Goal: Transaction & Acquisition: Subscribe to service/newsletter

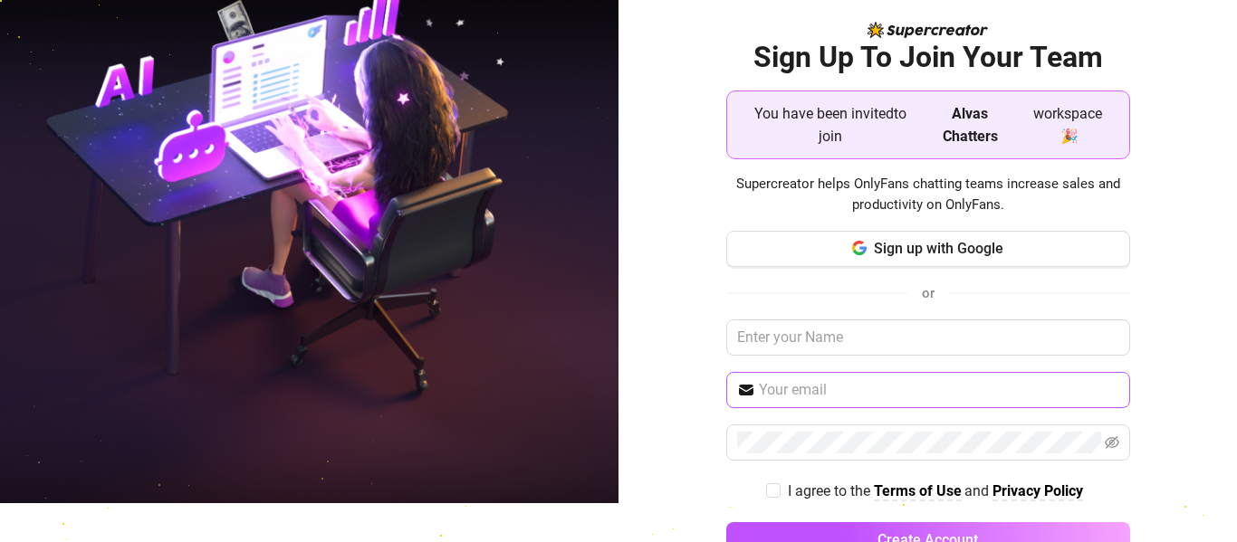
scroll to position [92, 0]
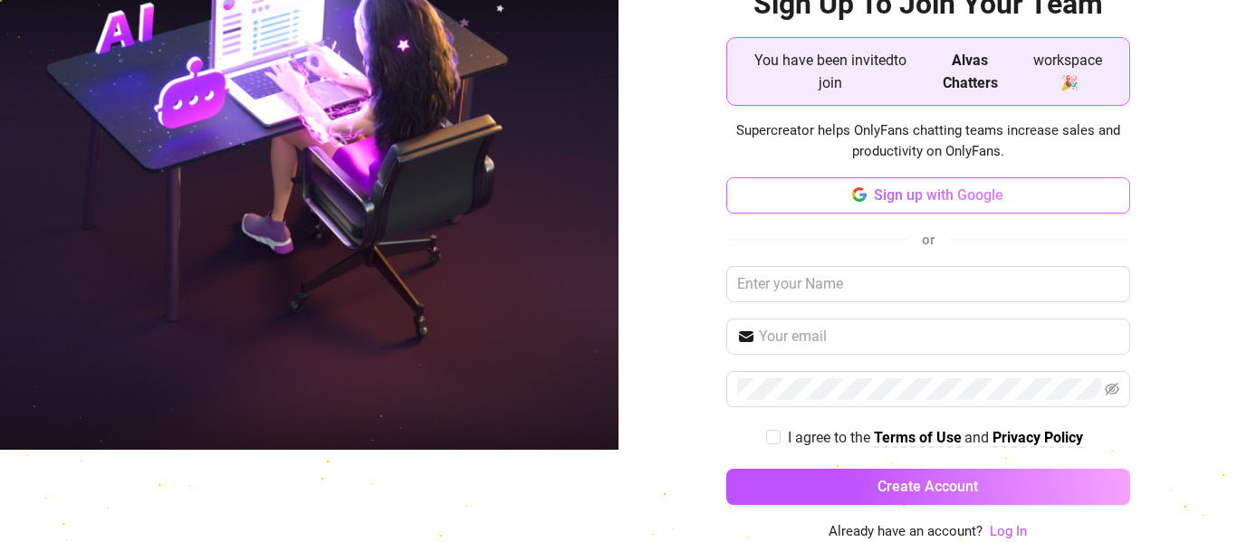
click at [944, 206] on button "Sign up with Google" at bounding box center [928, 196] width 404 height 36
